Goal: Task Accomplishment & Management: Manage account settings

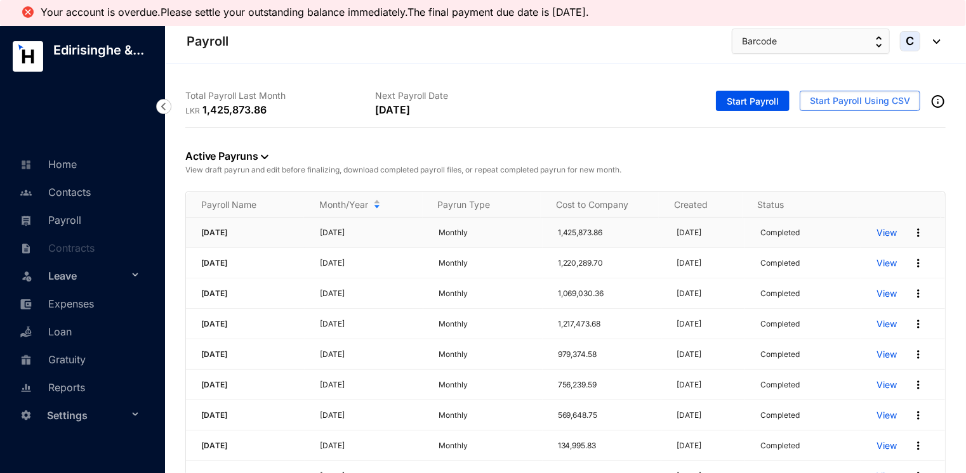
click at [878, 236] on p "View" at bounding box center [887, 233] width 20 height 13
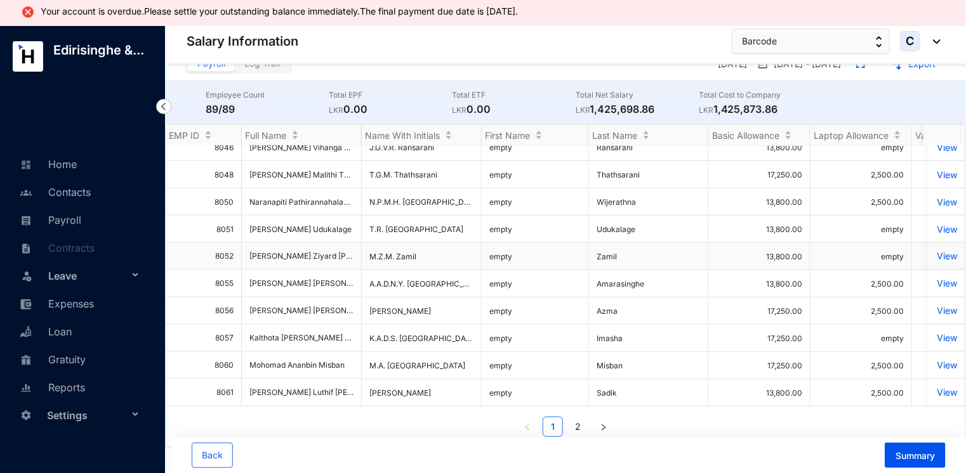
scroll to position [25, 0]
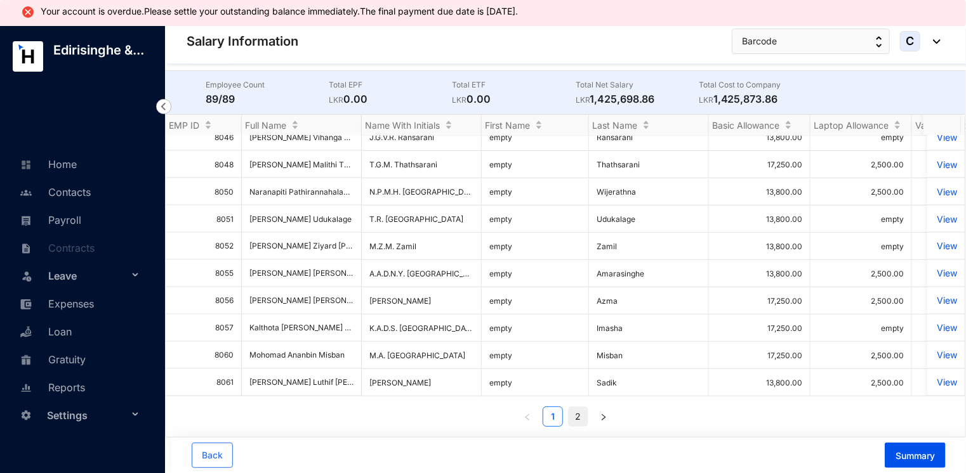
click at [574, 420] on link "2" at bounding box center [578, 416] width 19 height 19
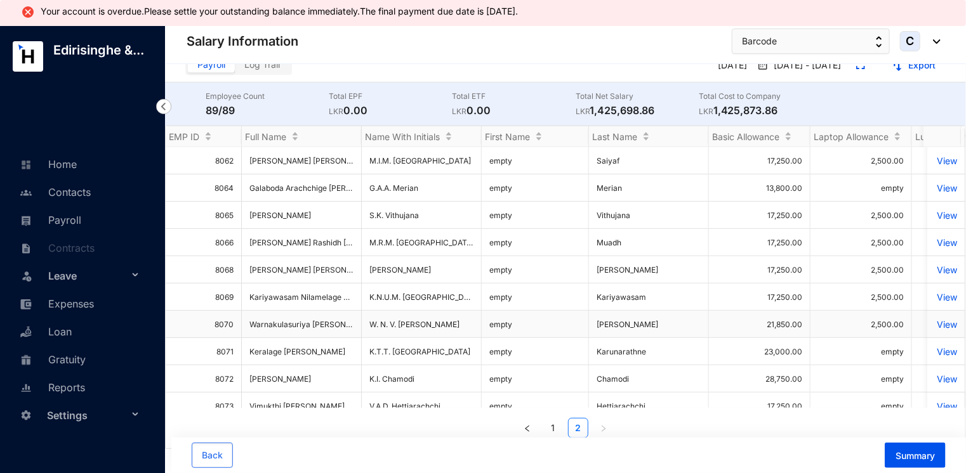
scroll to position [0, 0]
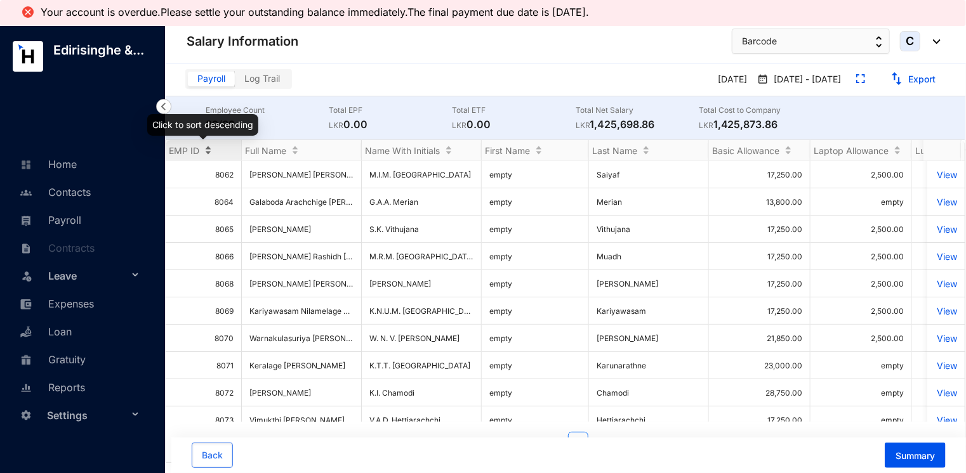
click at [209, 150] on div "EMP ID" at bounding box center [204, 150] width 76 height 13
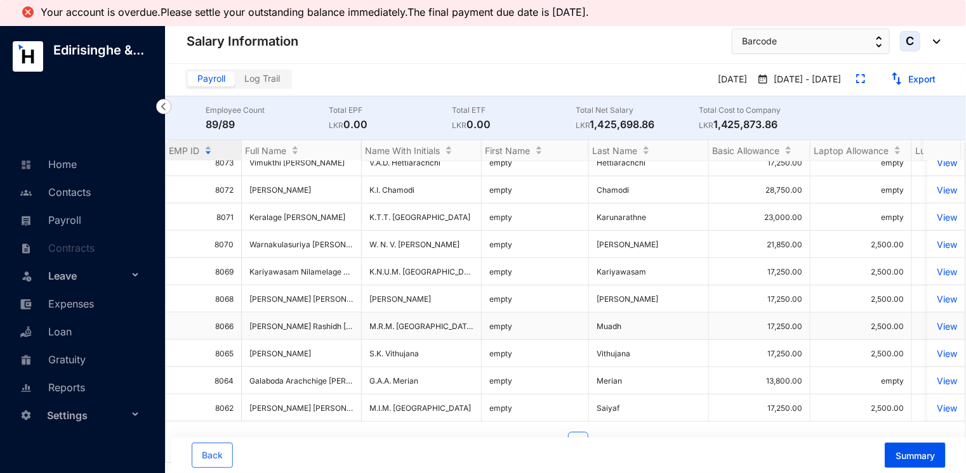
scroll to position [25, 0]
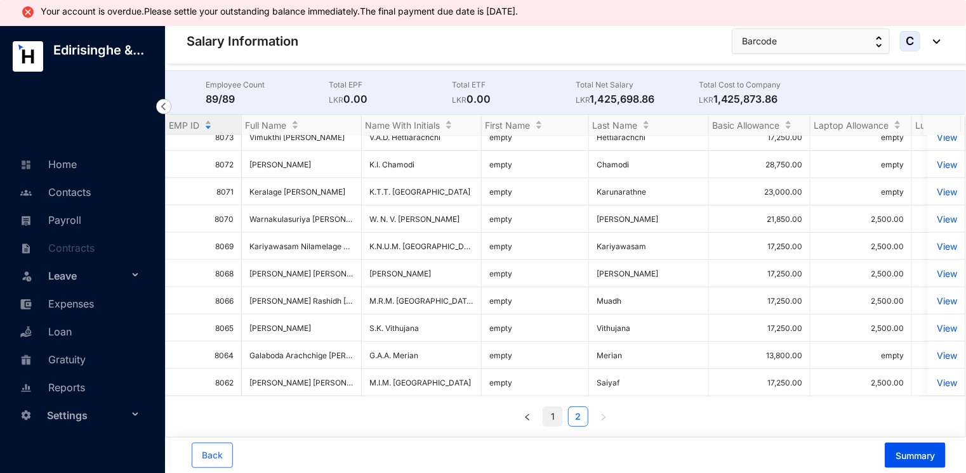
click at [546, 414] on link "1" at bounding box center [552, 416] width 19 height 19
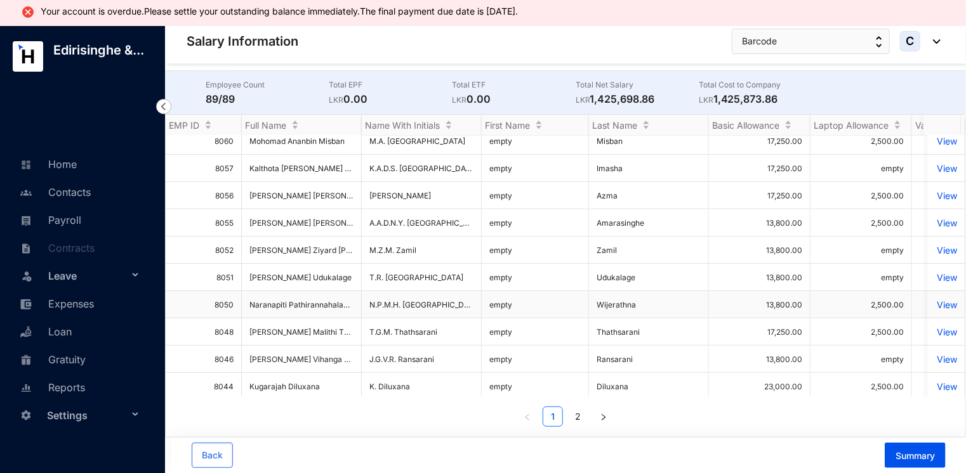
scroll to position [0, 0]
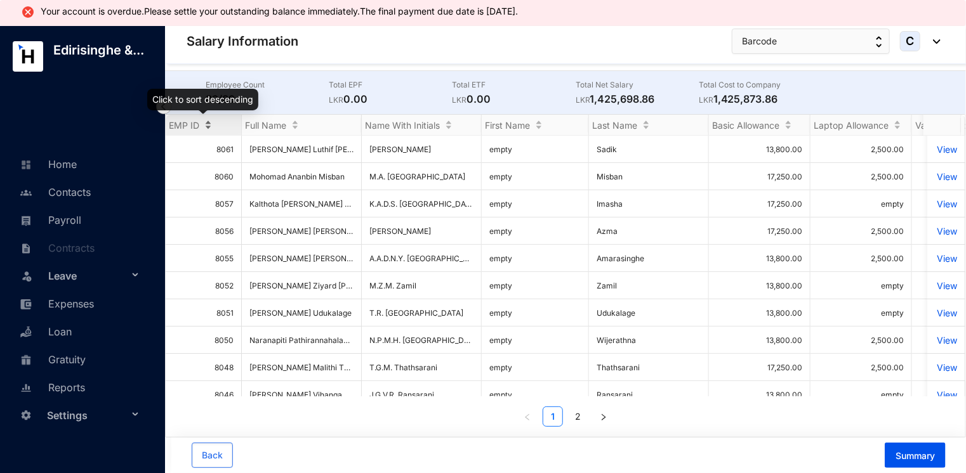
click at [208, 122] on div "EMP ID" at bounding box center [204, 125] width 76 height 13
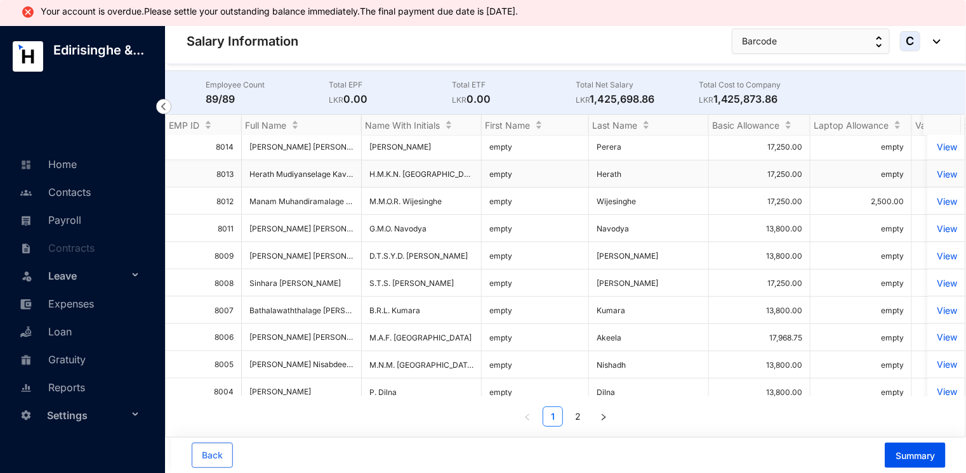
scroll to position [1102, 0]
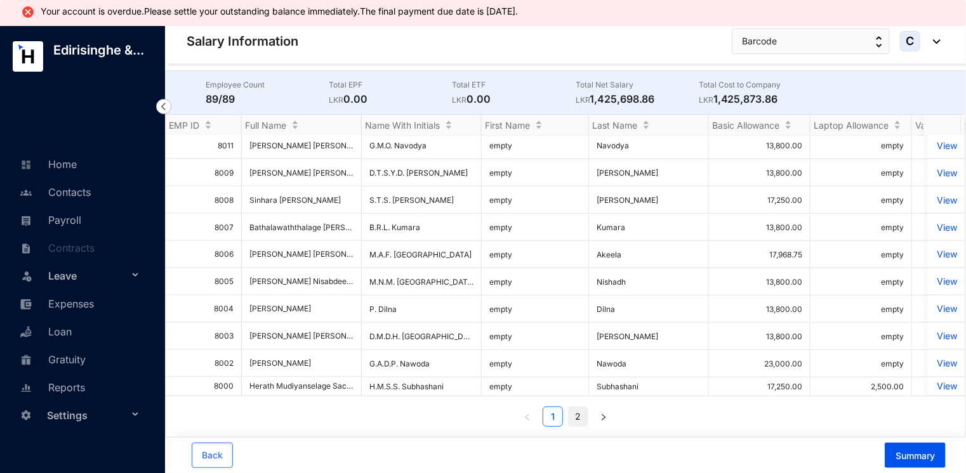
click at [579, 418] on link "2" at bounding box center [578, 416] width 19 height 19
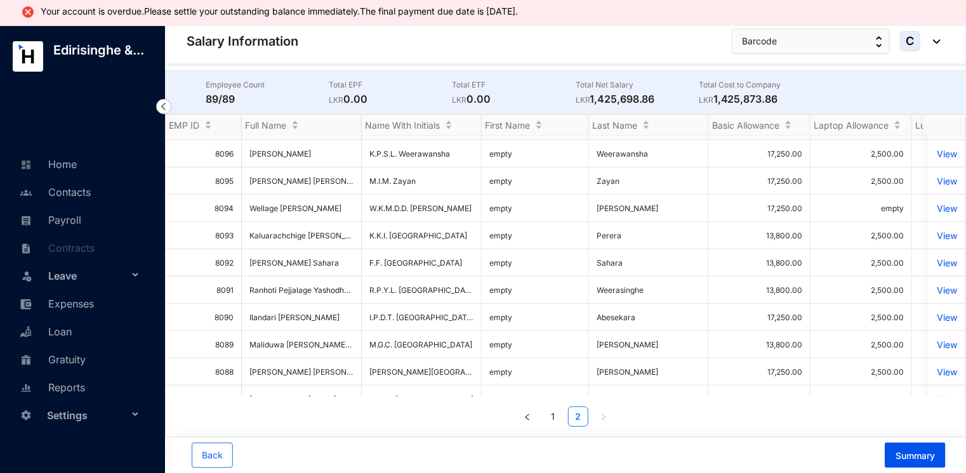
scroll to position [254, 0]
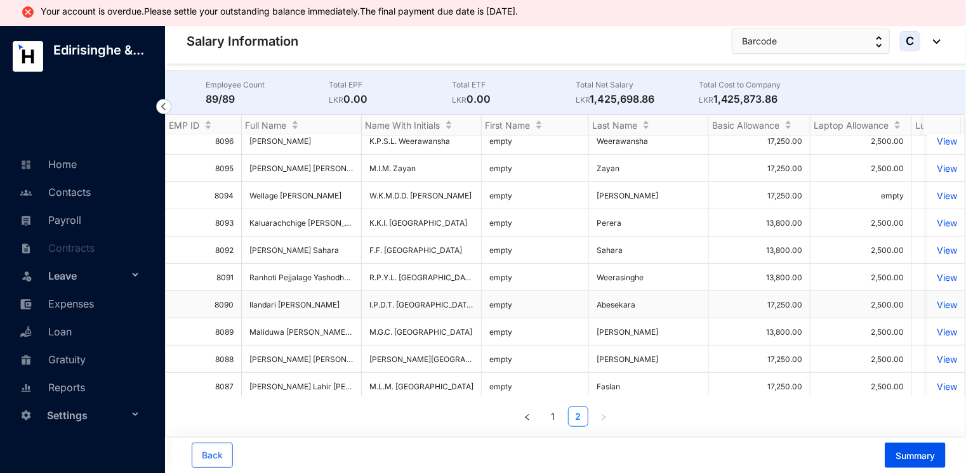
click at [267, 312] on td "Ilandari [PERSON_NAME]" at bounding box center [302, 304] width 120 height 27
click at [308, 311] on td "Ilandari [PERSON_NAME]" at bounding box center [302, 304] width 120 height 27
click at [937, 308] on p "View" at bounding box center [946, 305] width 22 height 11
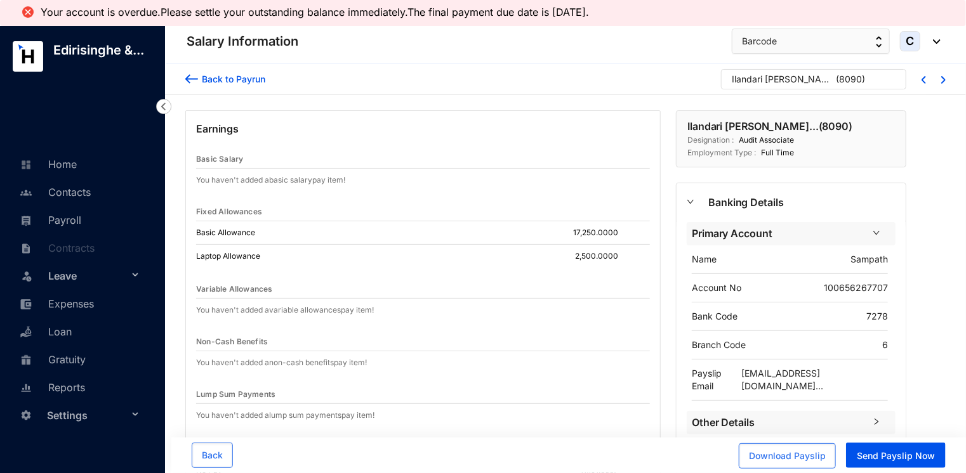
click at [189, 78] on img at bounding box center [191, 78] width 13 height 13
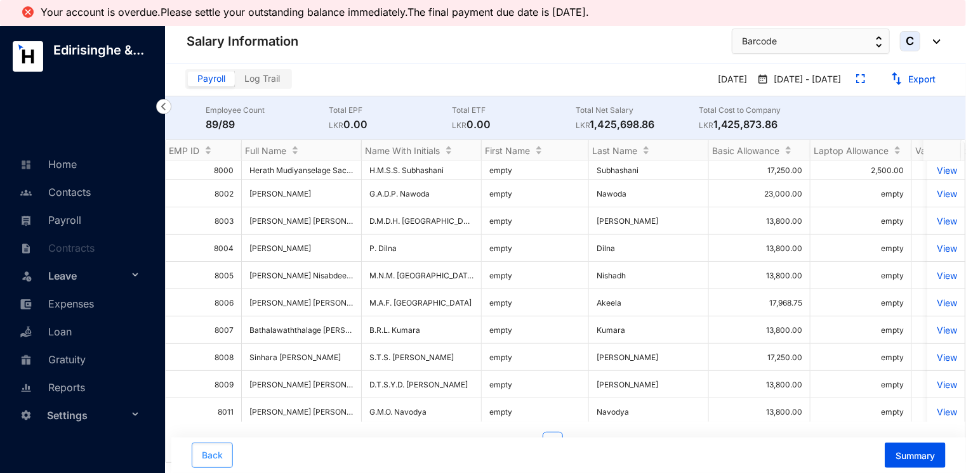
click at [209, 451] on span "Back" at bounding box center [212, 455] width 21 height 13
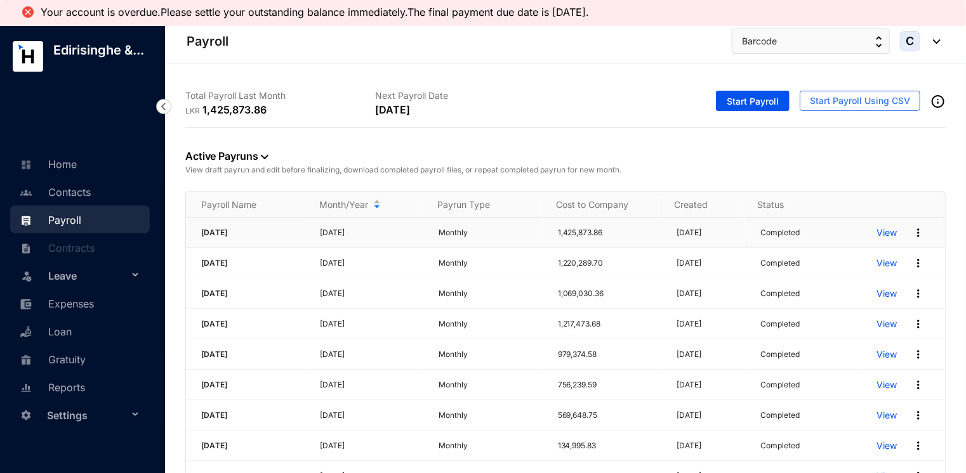
click at [396, 233] on p "[DATE]" at bounding box center [371, 233] width 103 height 13
click at [912, 230] on img at bounding box center [918, 233] width 13 height 13
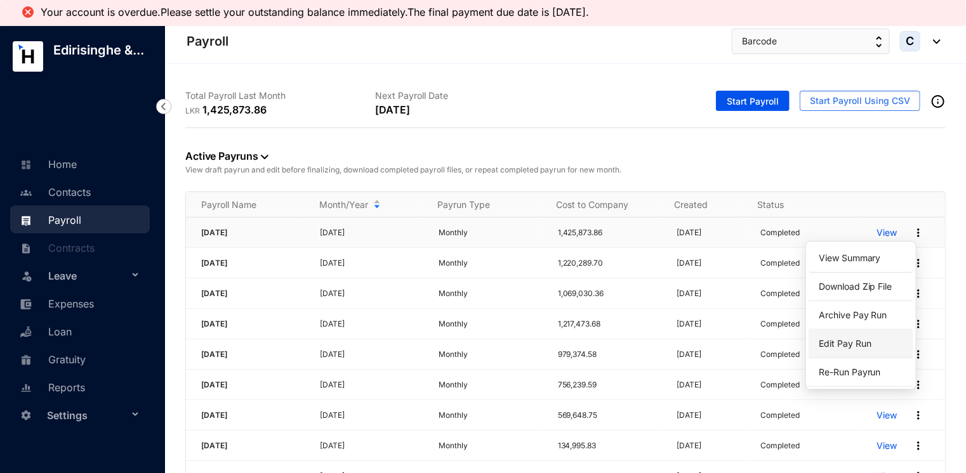
click at [850, 349] on p "Edit Pay Run" at bounding box center [860, 344] width 89 height 22
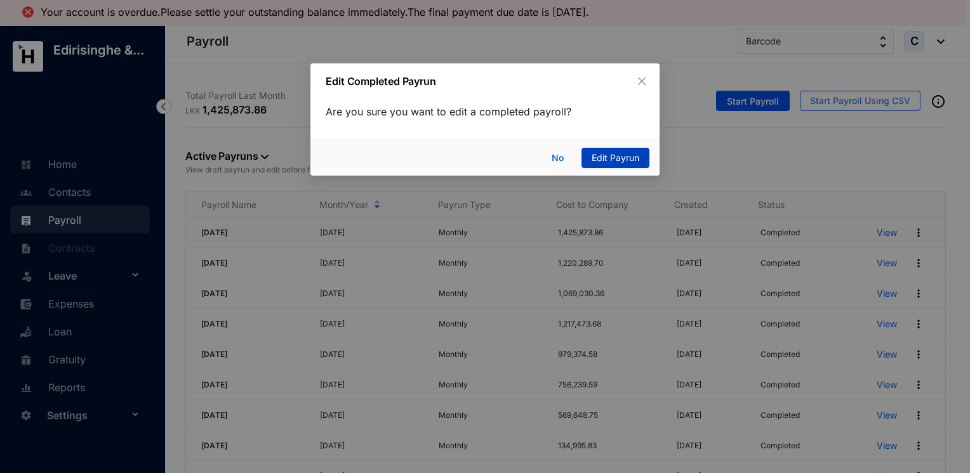
click at [609, 154] on span "Edit Payrun" at bounding box center [616, 158] width 48 height 14
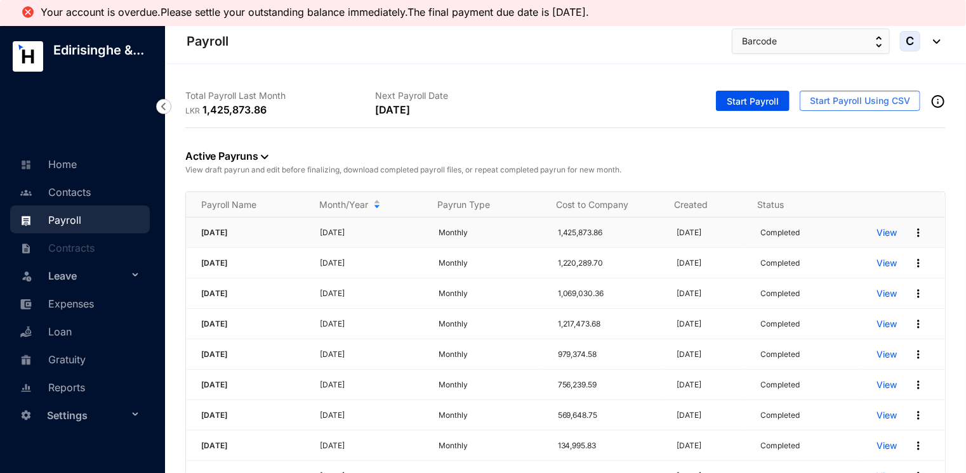
click at [879, 230] on p "View" at bounding box center [887, 233] width 20 height 13
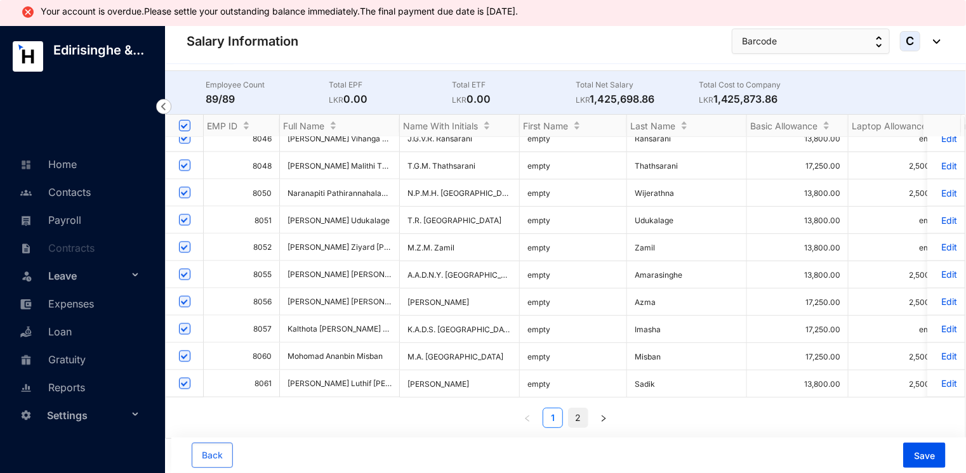
scroll to position [25, 0]
click at [574, 418] on link "2" at bounding box center [578, 418] width 19 height 19
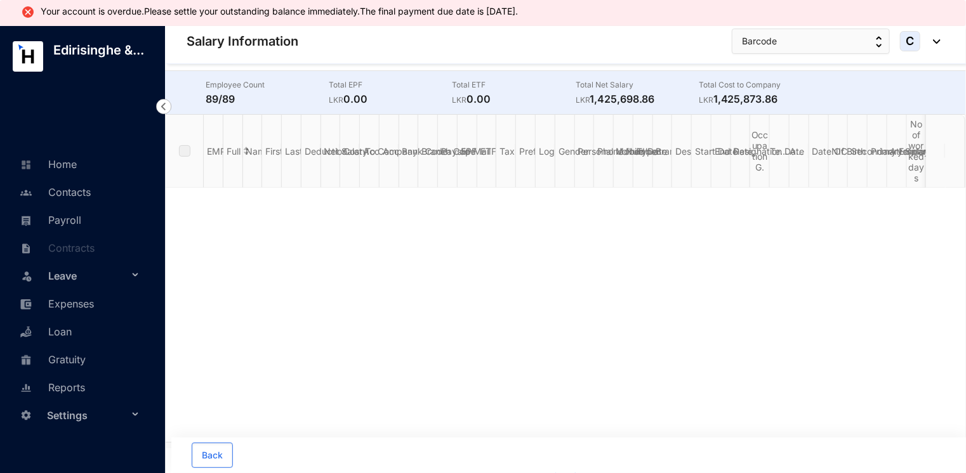
scroll to position [0, 0]
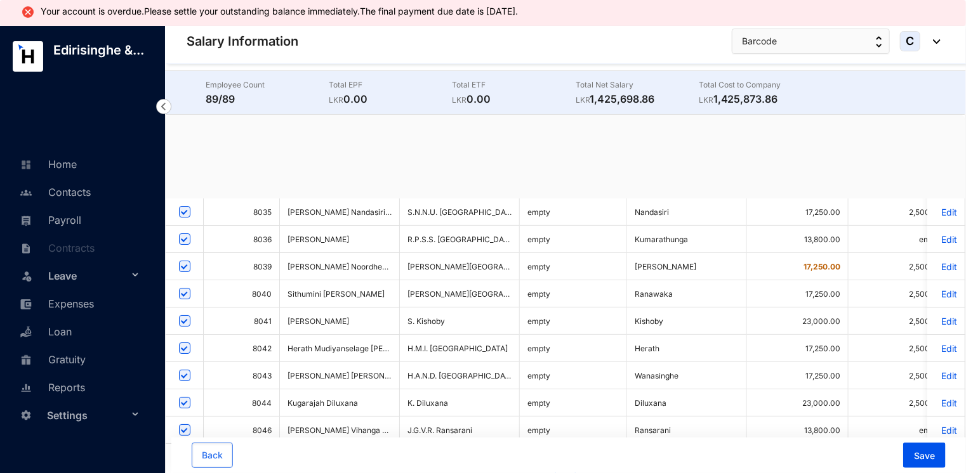
checkbox input "true"
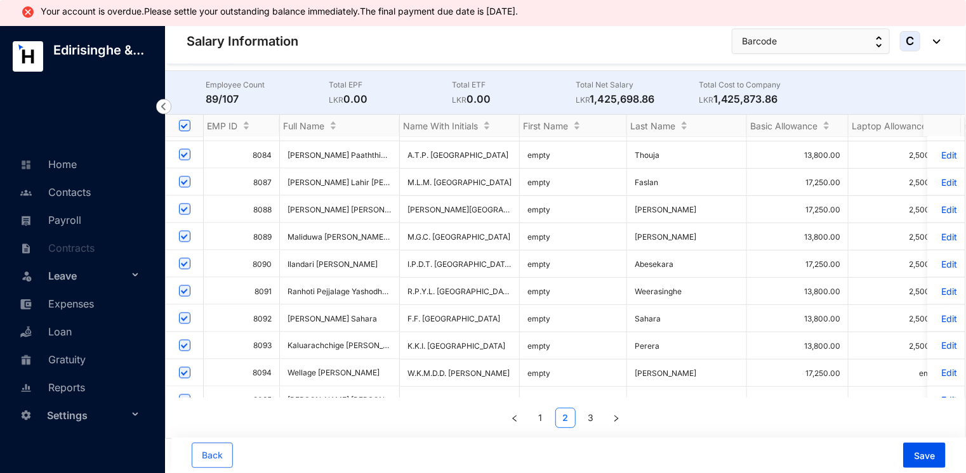
scroll to position [1016, 0]
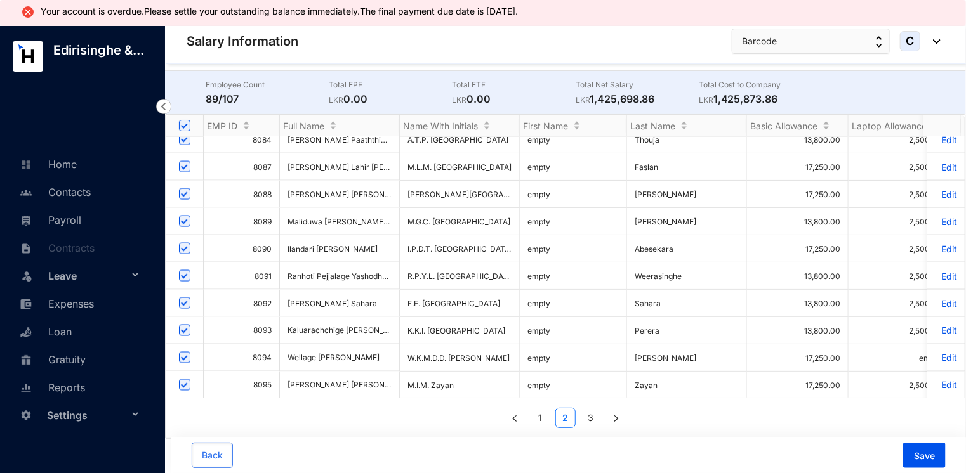
click at [938, 247] on p "Edit" at bounding box center [946, 249] width 22 height 11
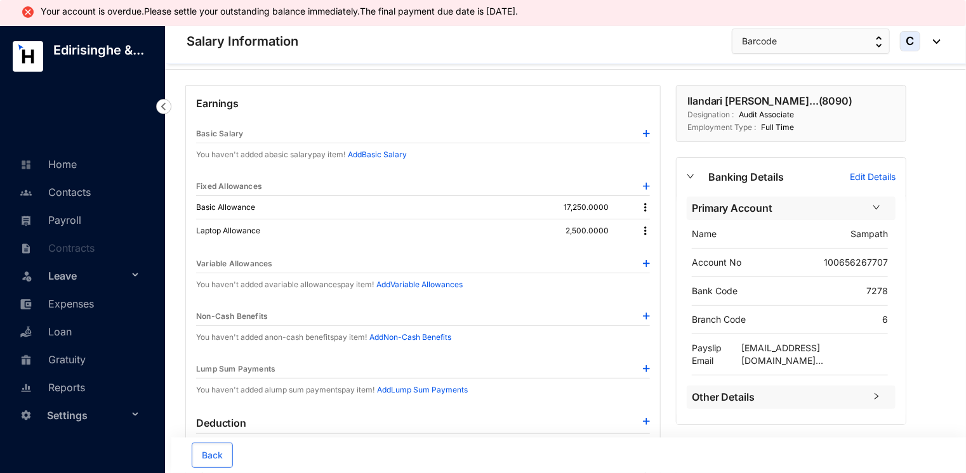
click at [859, 228] on span "Sampath" at bounding box center [869, 233] width 37 height 11
drag, startPoint x: 849, startPoint y: 232, endPoint x: 887, endPoint y: 232, distance: 38.7
click at [887, 232] on div "Name [PERSON_NAME]" at bounding box center [790, 234] width 196 height 29
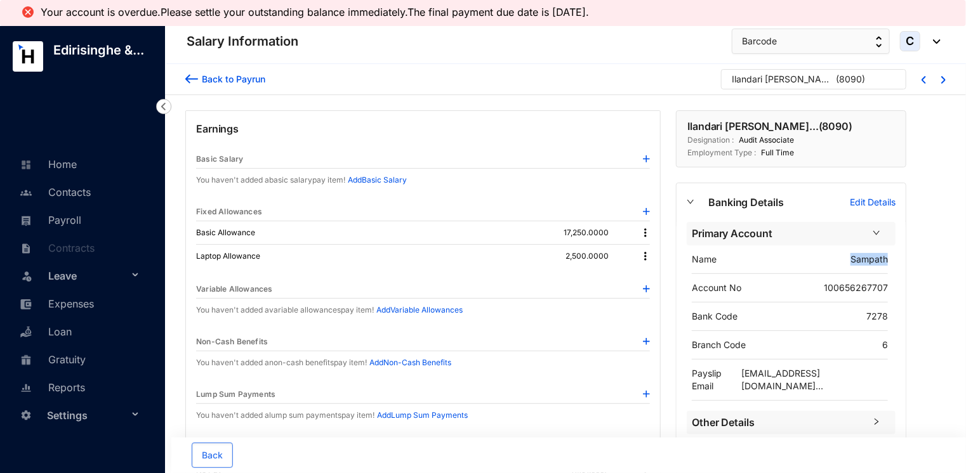
click at [186, 77] on img at bounding box center [191, 78] width 13 height 13
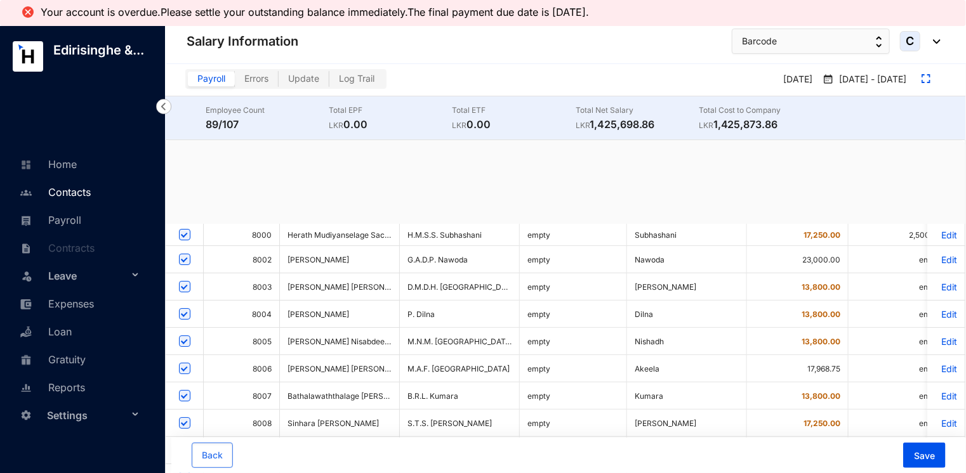
click at [66, 197] on link "Contacts" at bounding box center [54, 192] width 74 height 13
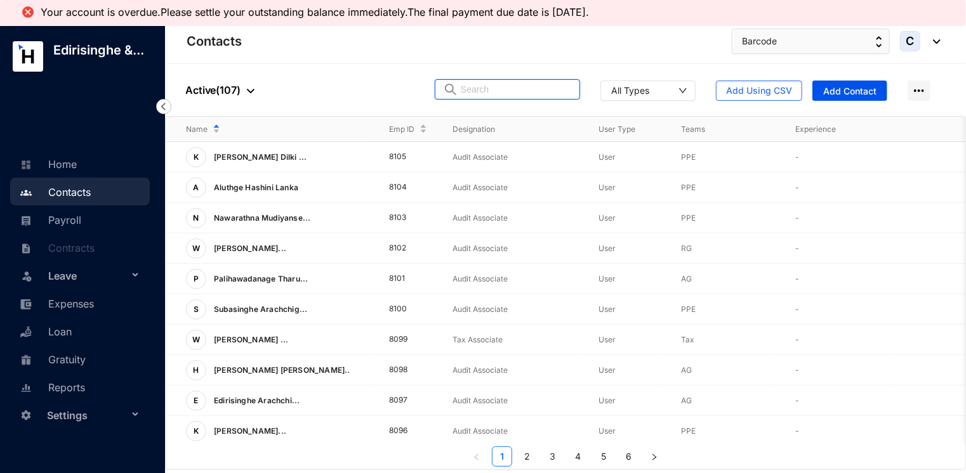
click at [485, 91] on input "text" at bounding box center [516, 89] width 111 height 19
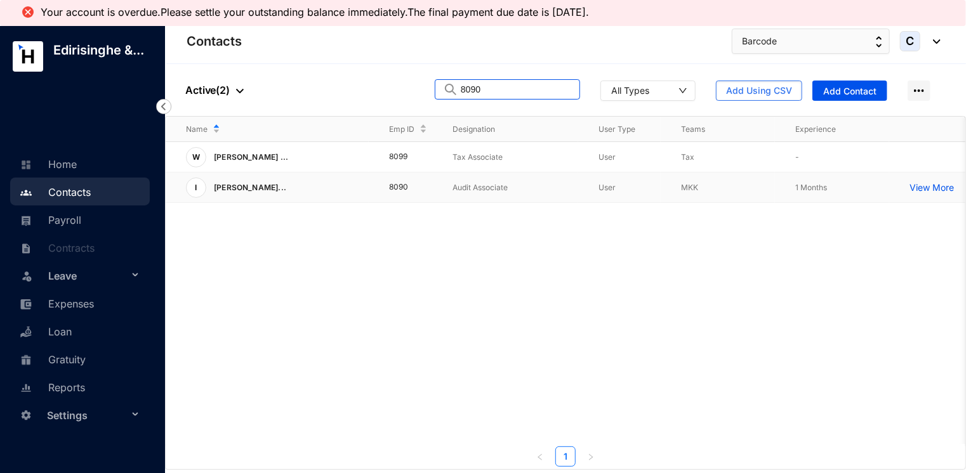
type input "8090"
click at [925, 187] on p "View More" at bounding box center [935, 188] width 51 height 13
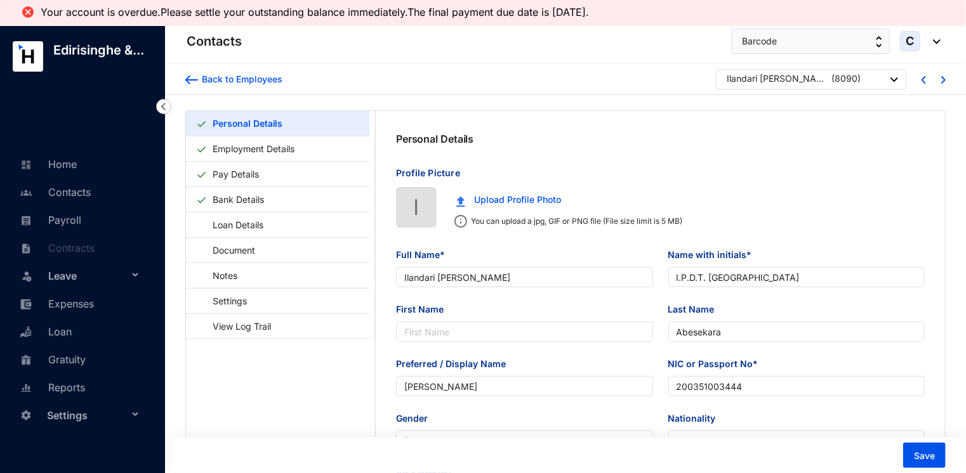
type input "Ilandari [PERSON_NAME]"
type input "I.P.D.T. [GEOGRAPHIC_DATA]"
type input "Abesekara"
type input "[PERSON_NAME]"
type input "200351003444"
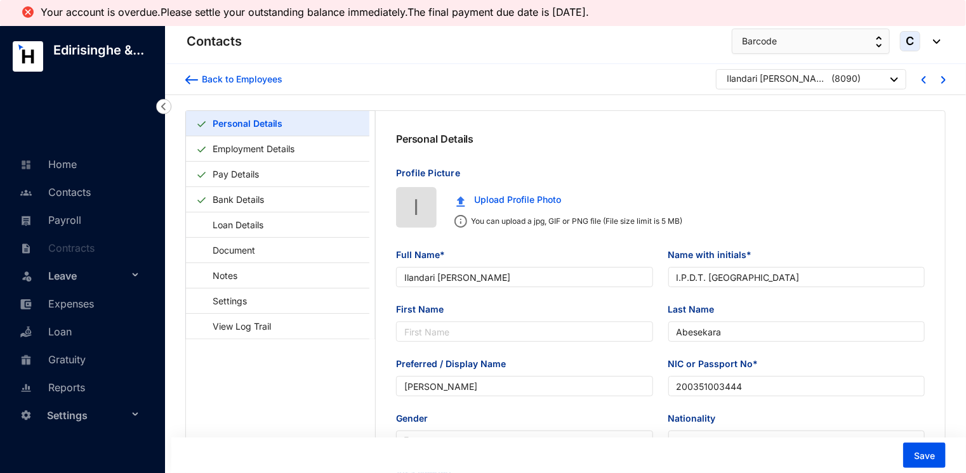
type input "0740761001"
type input "No.10, Saragama, [GEOGRAPHIC_DATA]."
type input "[DATE]"
click at [261, 149] on link "Employment Details" at bounding box center [254, 149] width 92 height 26
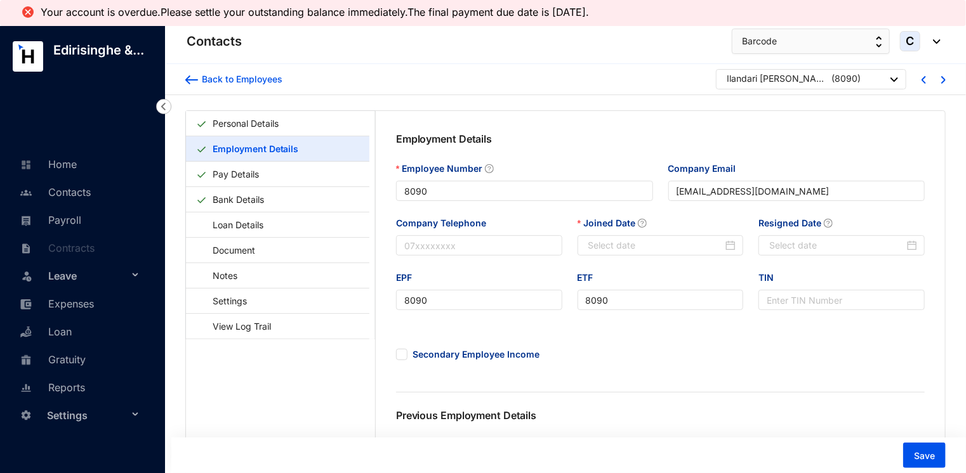
type input "[DATE]"
click at [238, 179] on link "Pay Details" at bounding box center [236, 174] width 56 height 26
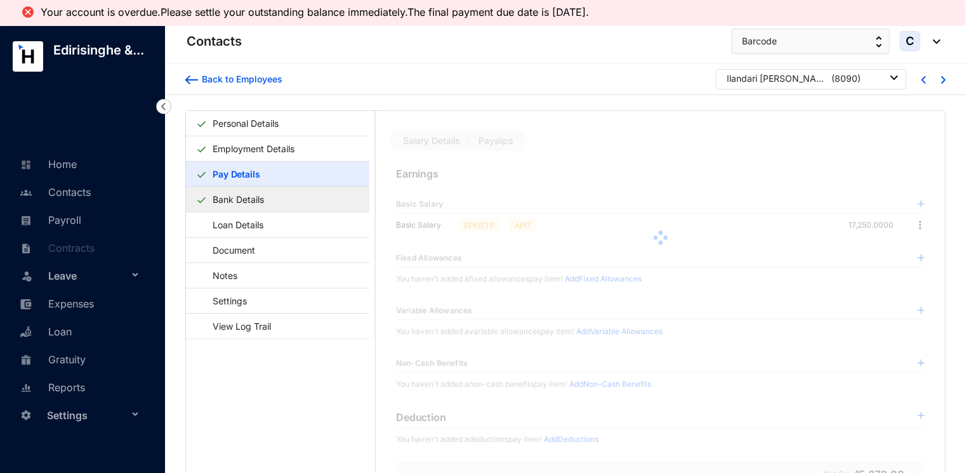
click at [237, 201] on link "Bank Details" at bounding box center [239, 200] width 62 height 26
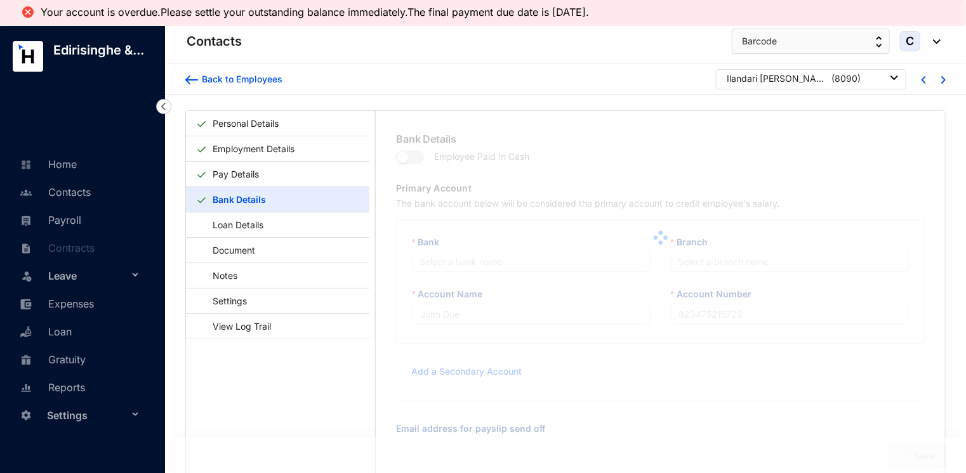
type input "Sampath"
type input "100656267707"
type input "[EMAIL_ADDRESS][DOMAIN_NAME]"
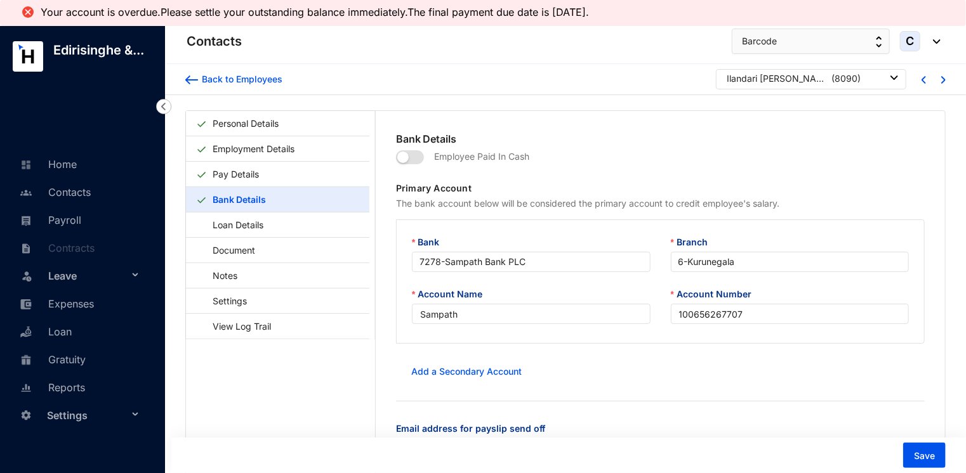
click at [182, 76] on div "Back to Employees [PERSON_NAME] Devindi [PERSON_NAME] ( 8090 )" at bounding box center [565, 79] width 801 height 31
click at [190, 79] on img at bounding box center [191, 80] width 13 height 9
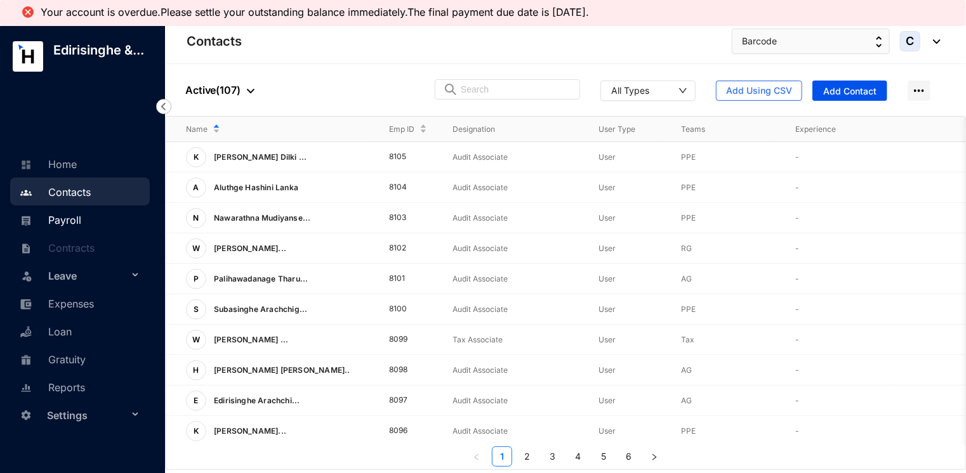
click at [76, 220] on link "Payroll" at bounding box center [49, 220] width 65 height 13
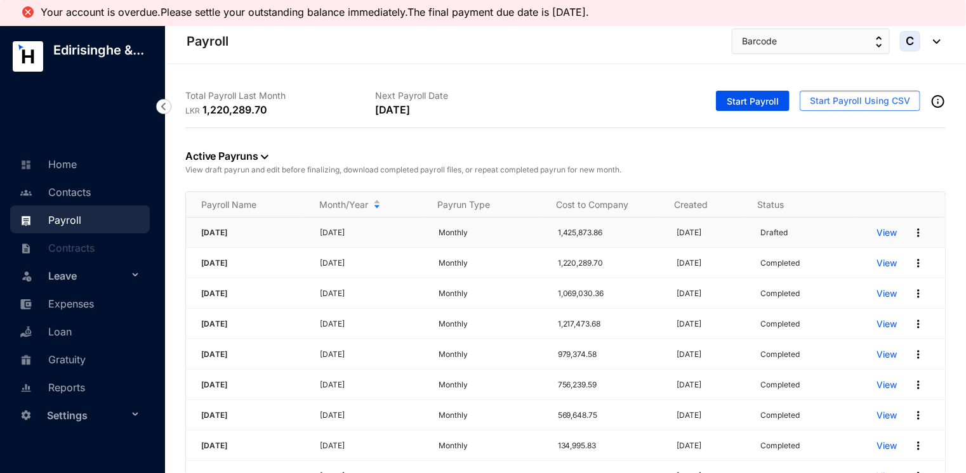
click at [879, 232] on p "View" at bounding box center [887, 233] width 20 height 13
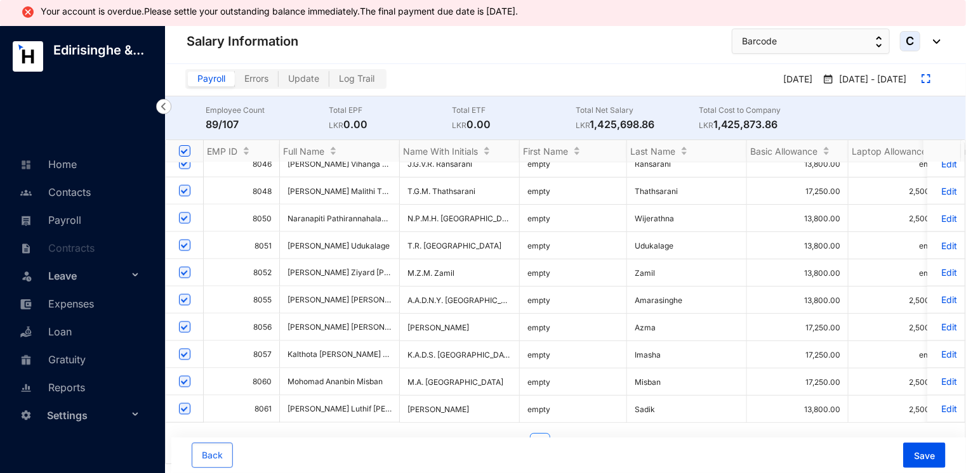
scroll to position [25, 0]
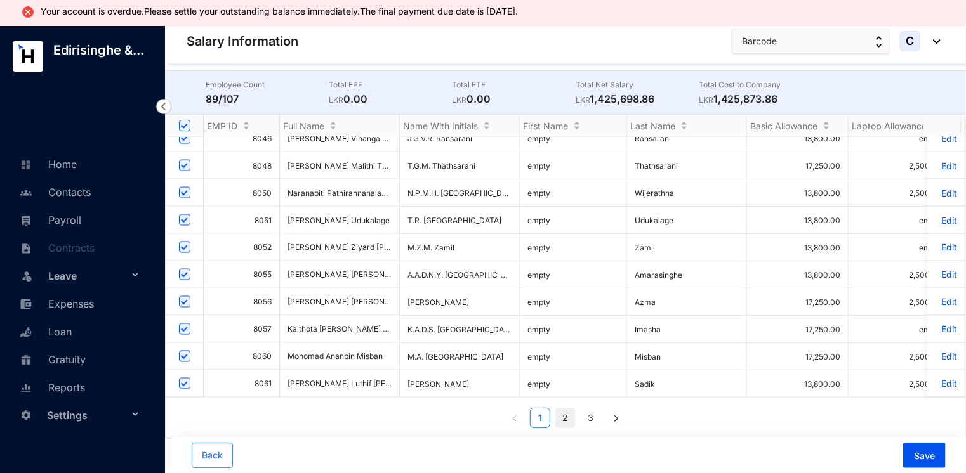
click at [564, 418] on link "2" at bounding box center [565, 418] width 19 height 19
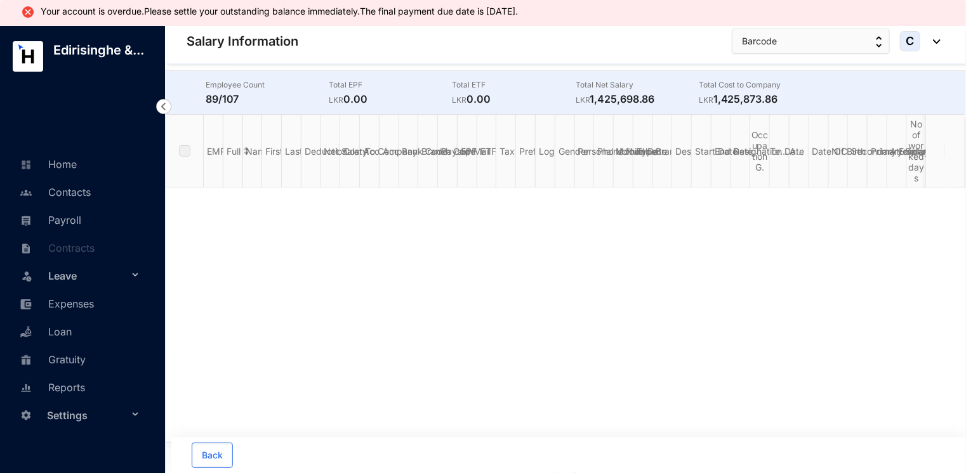
checkbox input "false"
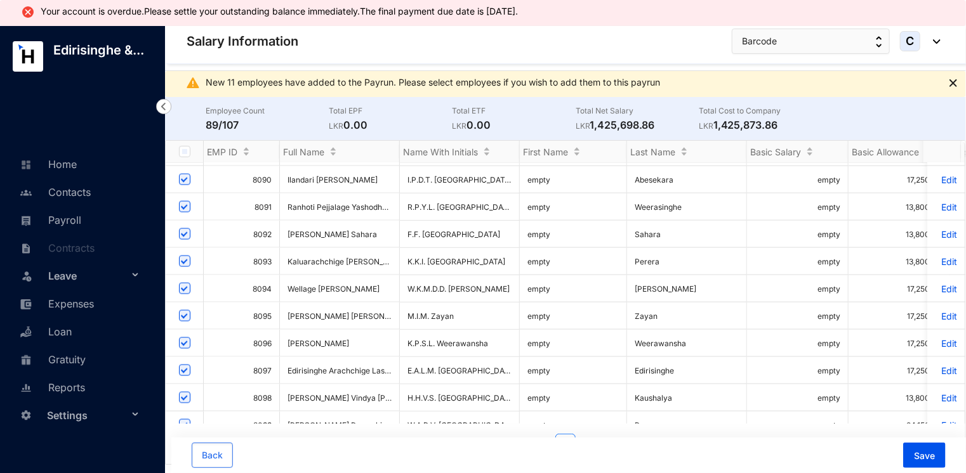
scroll to position [913, 0]
click at [941, 179] on p "Edit" at bounding box center [946, 181] width 22 height 11
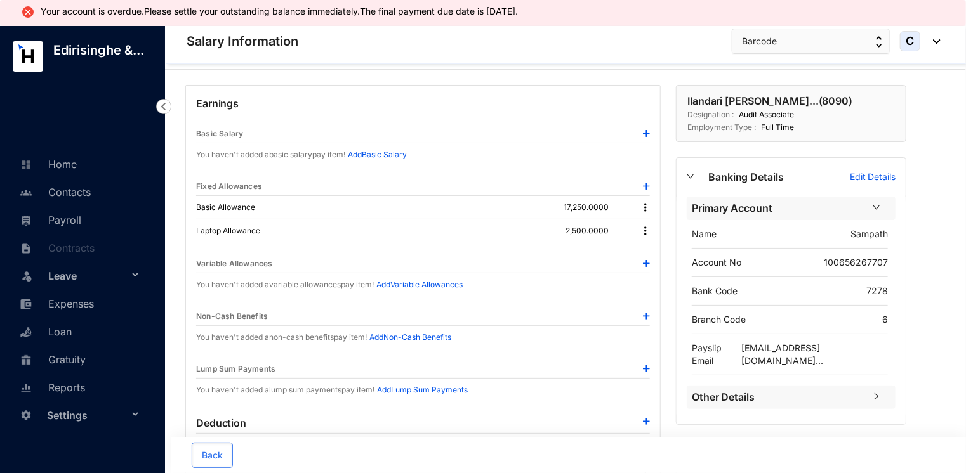
click at [718, 110] on p "Designation :" at bounding box center [710, 115] width 46 height 13
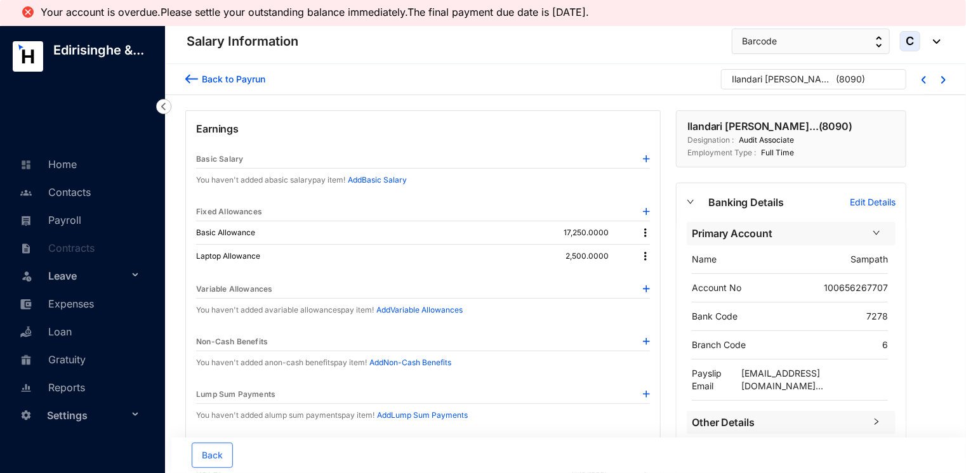
click at [189, 75] on img at bounding box center [191, 78] width 13 height 13
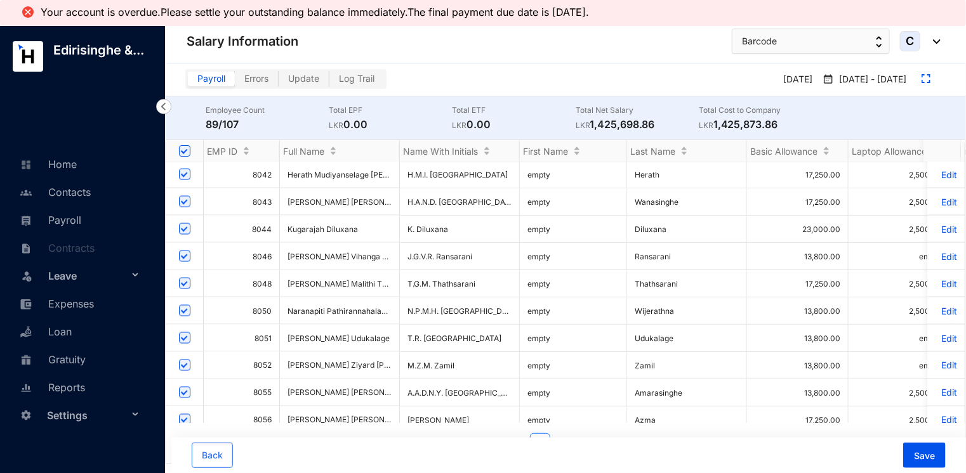
scroll to position [1109, 0]
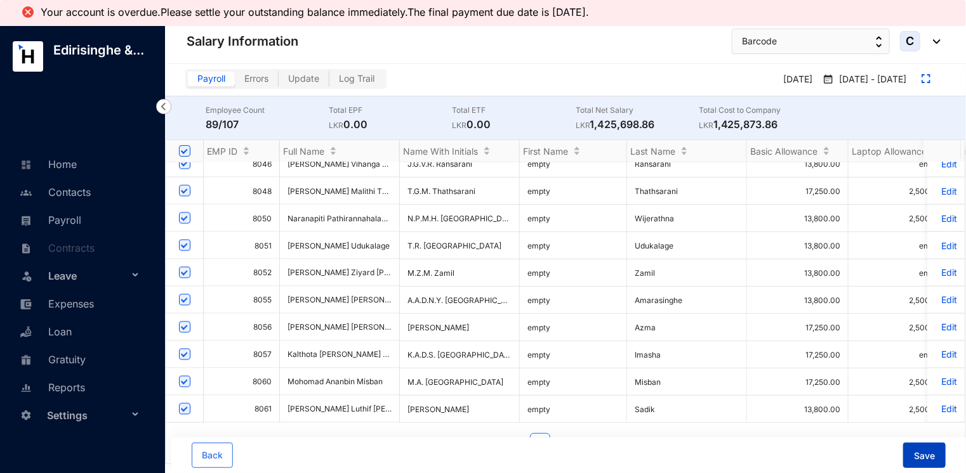
click at [919, 451] on span "Save" at bounding box center [924, 456] width 21 height 13
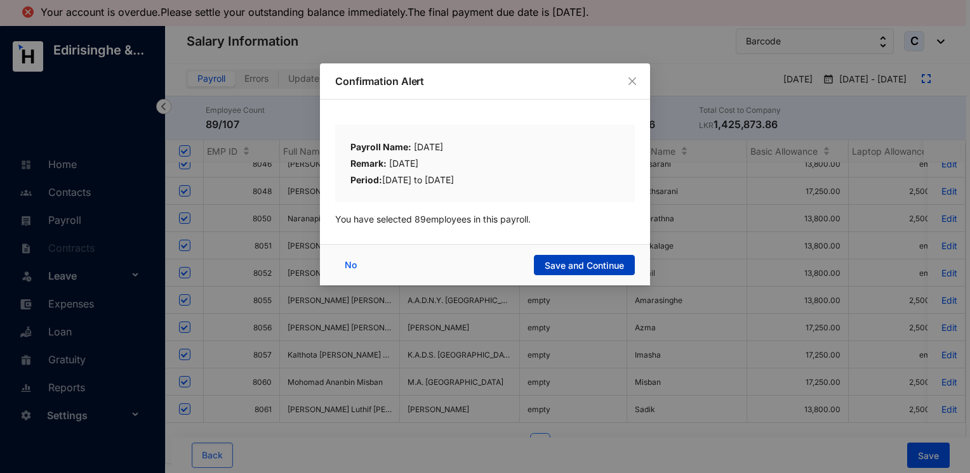
click at [563, 267] on span "Save and Continue" at bounding box center [584, 266] width 79 height 13
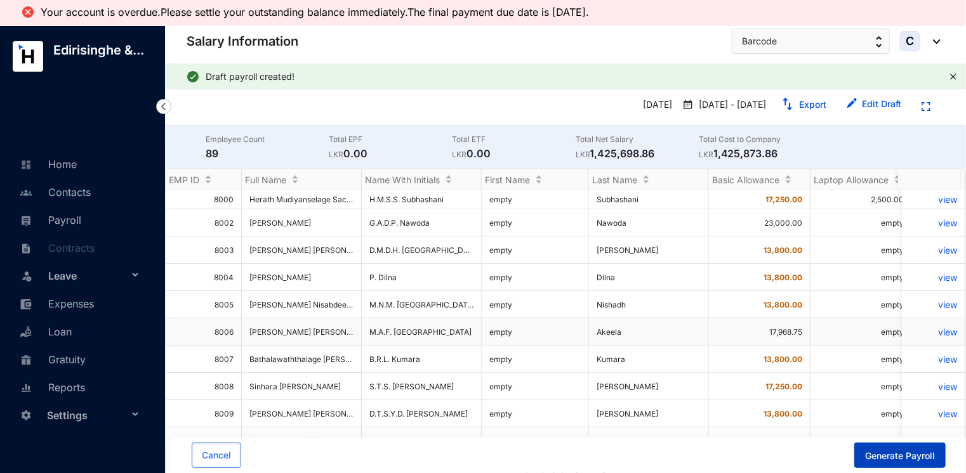
click at [880, 463] on span "Generate Payroll" at bounding box center [900, 456] width 70 height 13
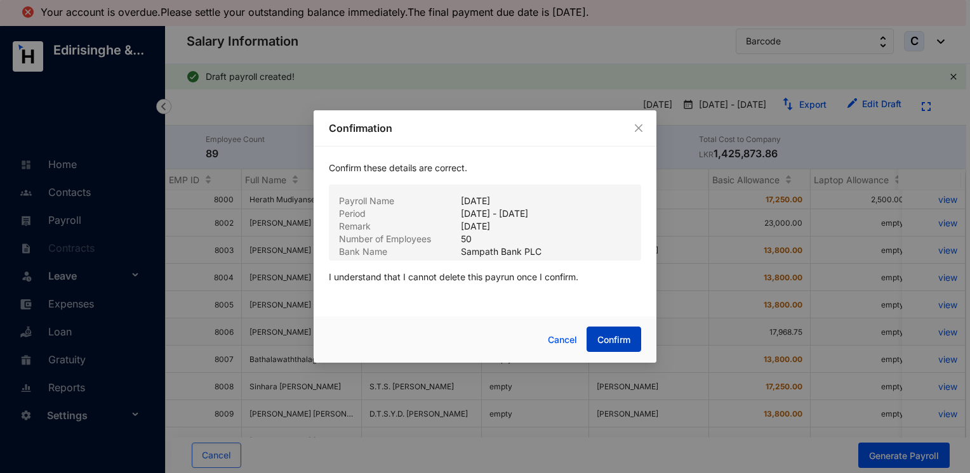
click at [612, 340] on span "Confirm" at bounding box center [613, 340] width 33 height 13
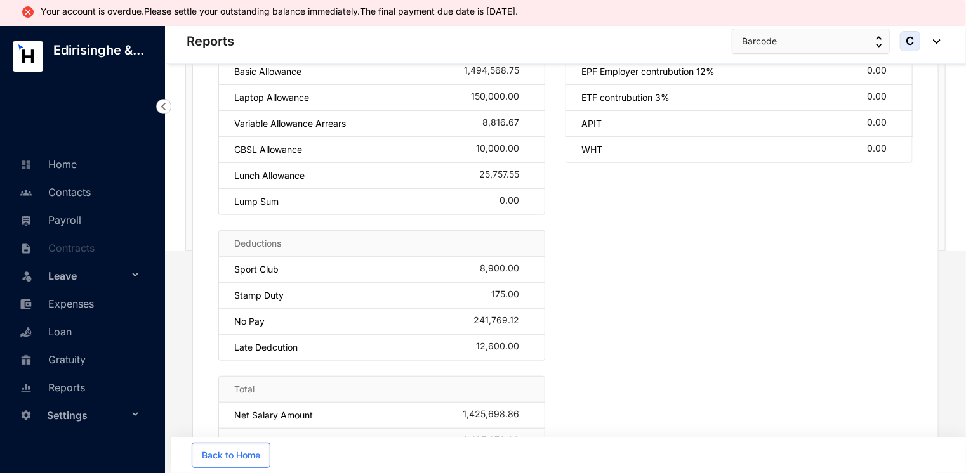
scroll to position [126, 0]
